Goal: Information Seeking & Learning: Learn about a topic

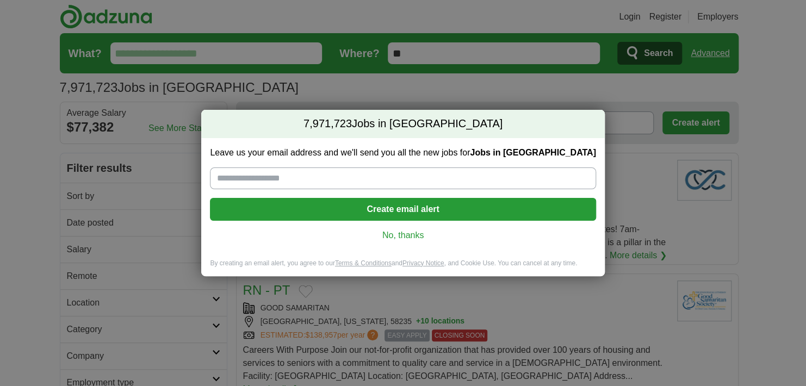
click at [403, 235] on link "No, thanks" at bounding box center [403, 236] width 368 height 12
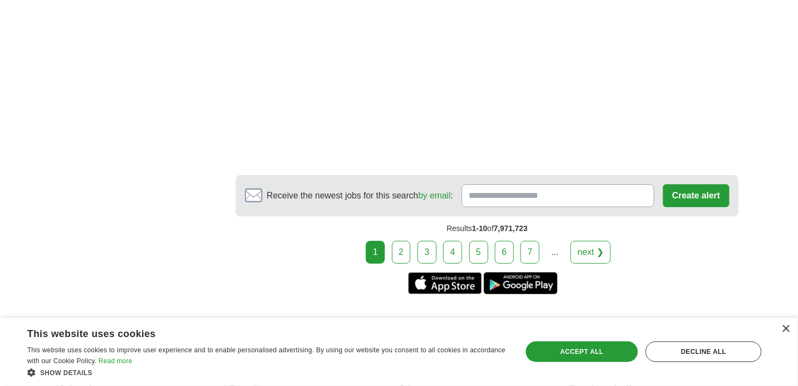
scroll to position [2013, 0]
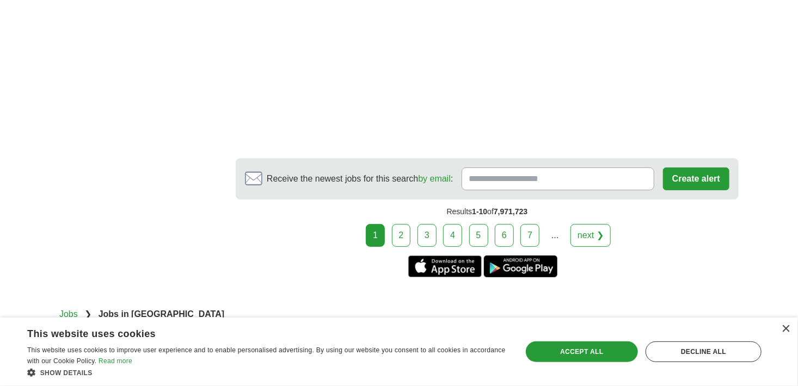
click at [397, 224] on link "2" at bounding box center [401, 235] width 19 height 23
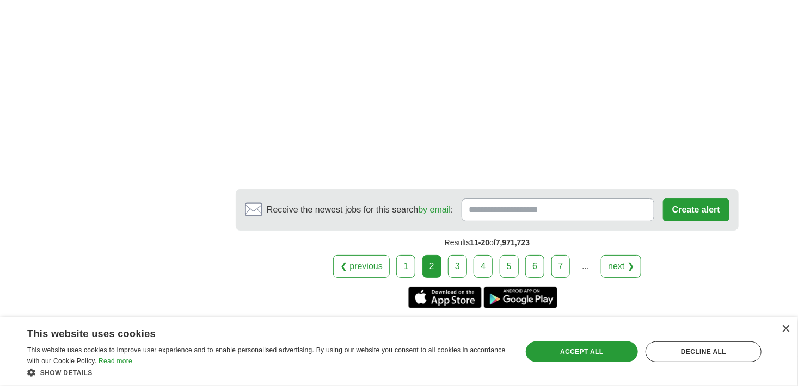
scroll to position [2081, 0]
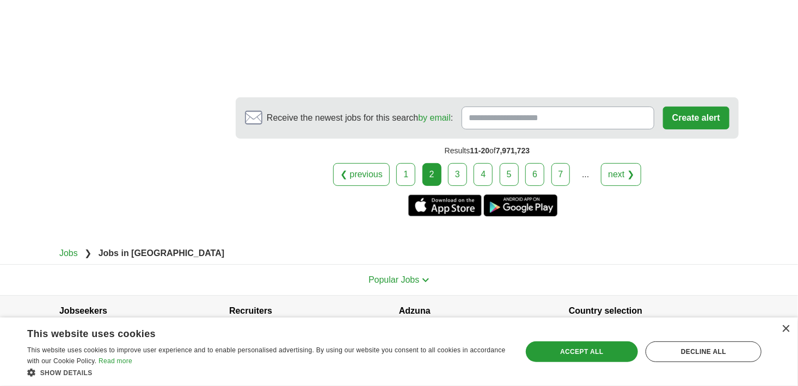
click at [462, 163] on link "3" at bounding box center [457, 174] width 19 height 23
click at [465, 163] on link "3" at bounding box center [457, 174] width 19 height 23
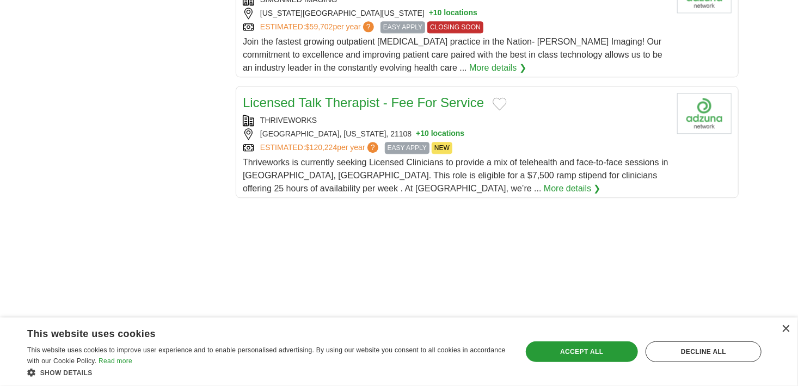
scroll to position [1210, 0]
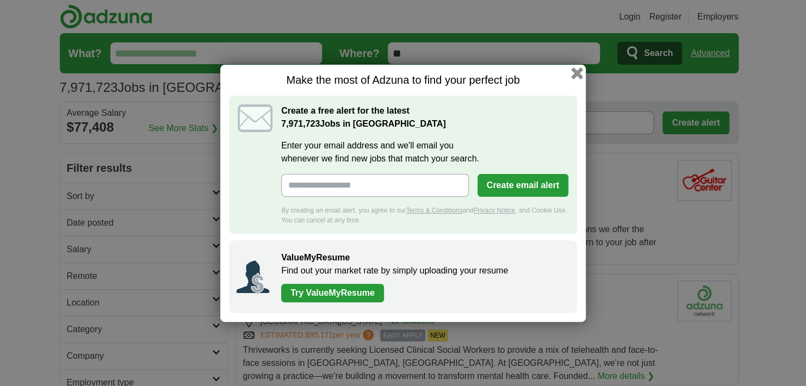
click at [578, 75] on button "button" at bounding box center [577, 73] width 12 height 12
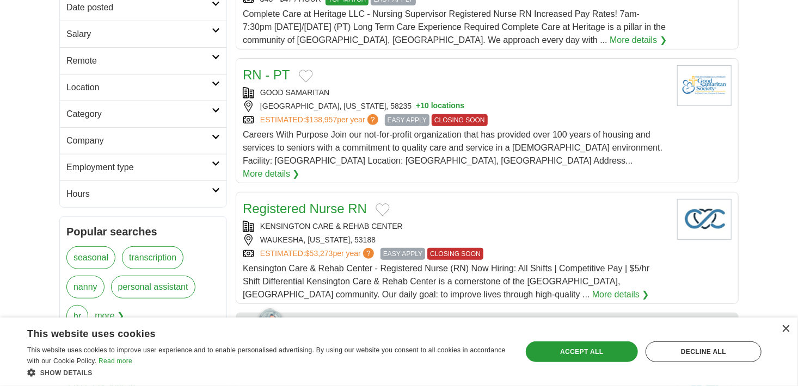
scroll to position [218, 0]
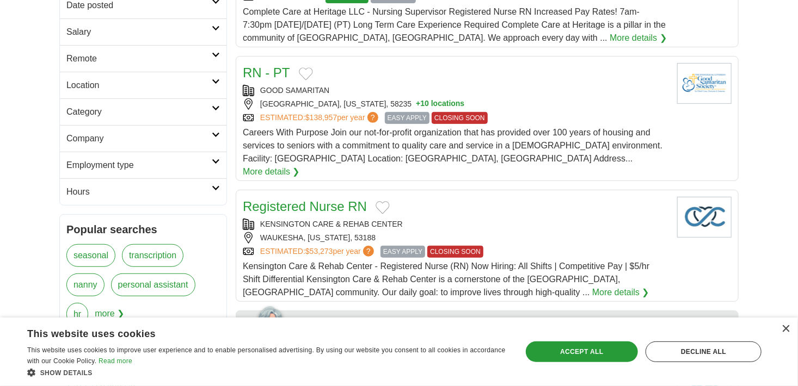
click at [217, 137] on link "Company" at bounding box center [143, 138] width 166 height 27
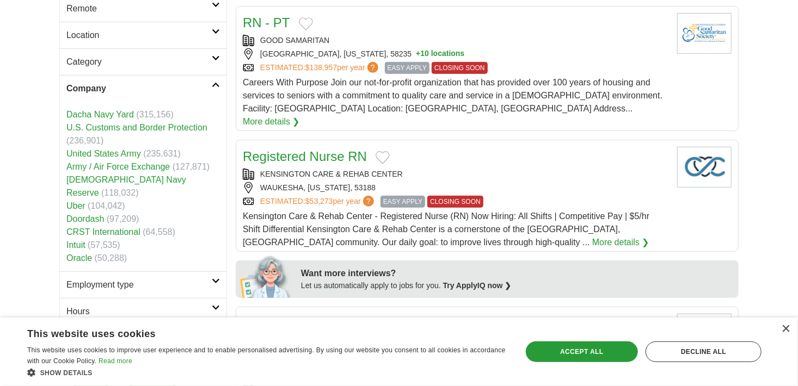
scroll to position [381, 0]
